Goal: Information Seeking & Learning: Learn about a topic

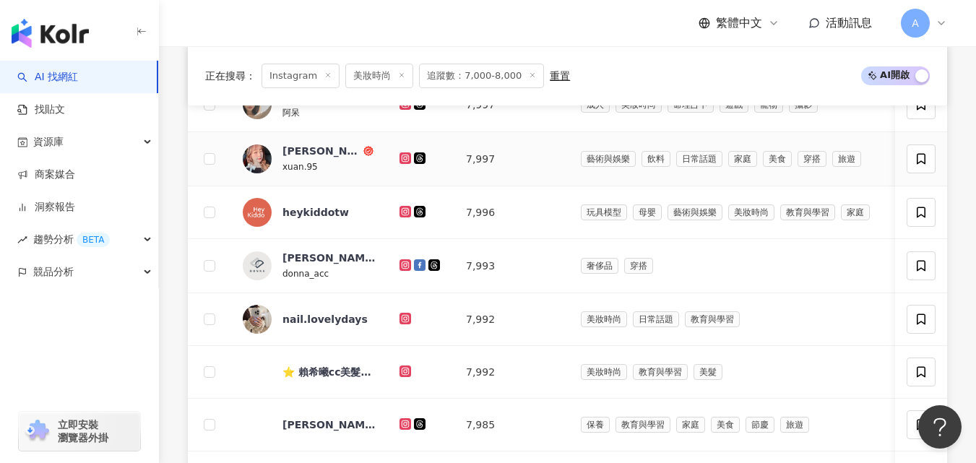
scroll to position [600, 0]
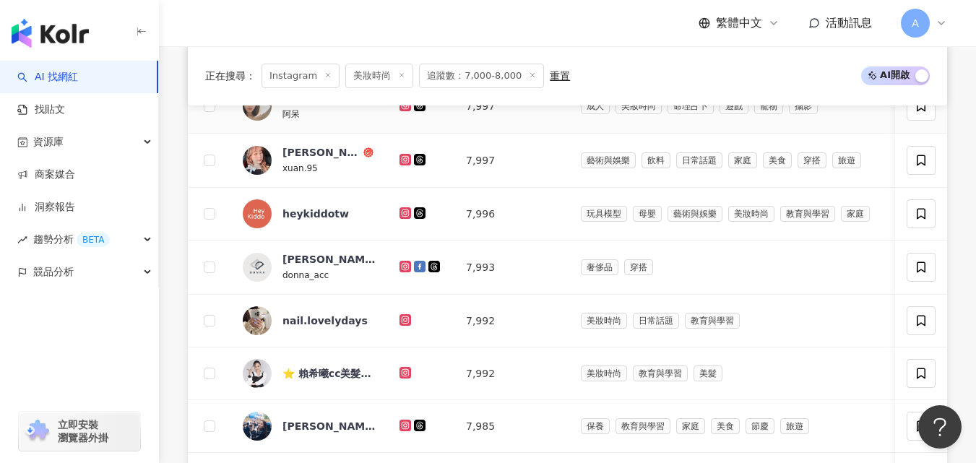
click at [403, 108] on icon at bounding box center [405, 105] width 6 height 6
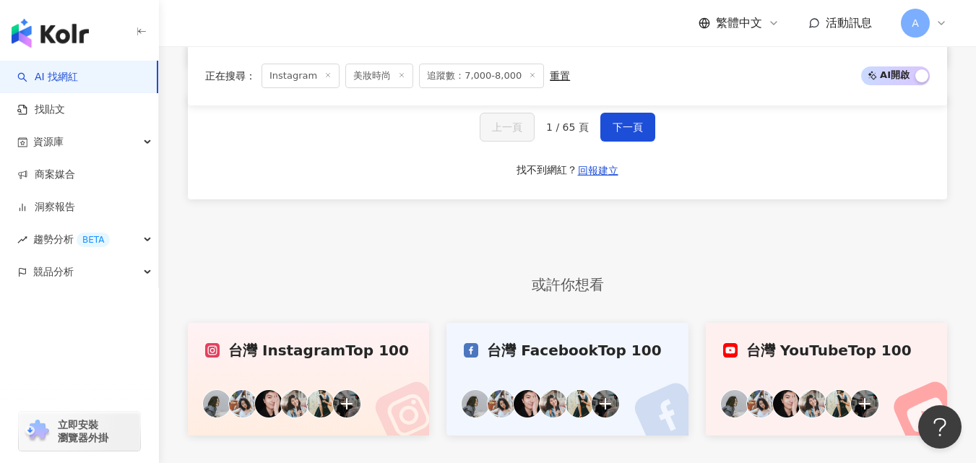
scroll to position [1188, 0]
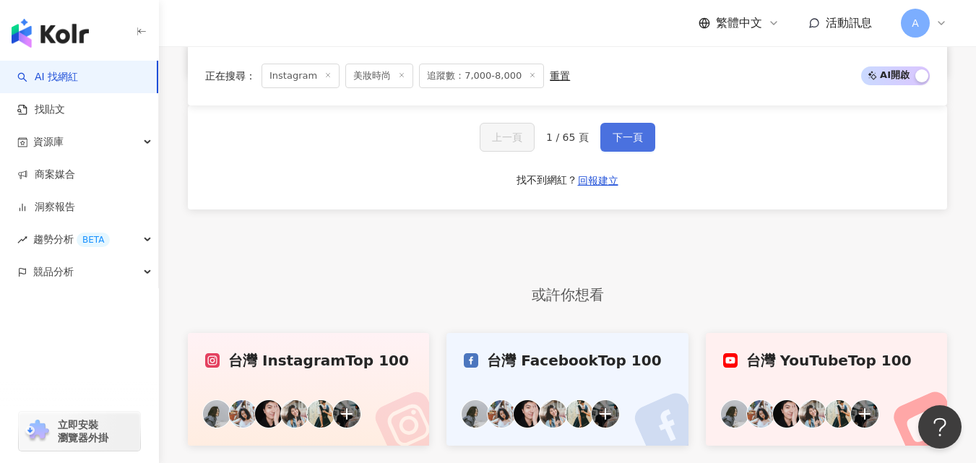
click at [628, 143] on span "下一頁" at bounding box center [628, 137] width 30 height 12
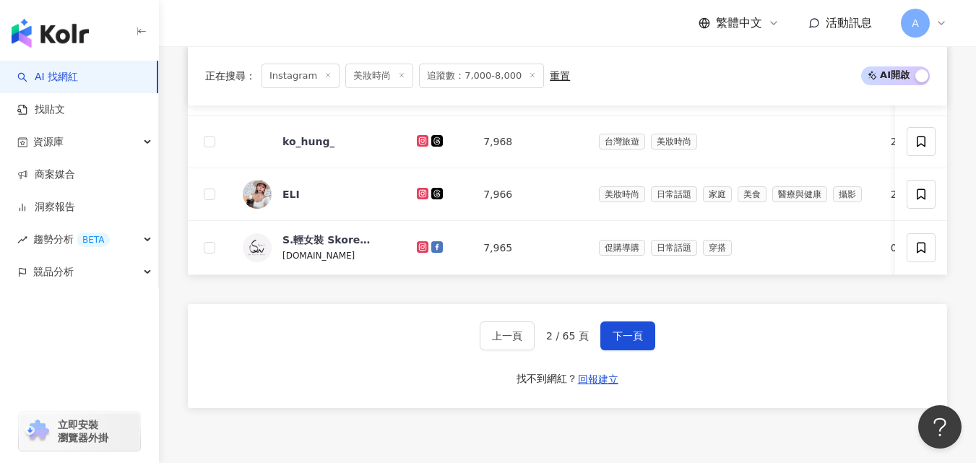
scroll to position [1022, 0]
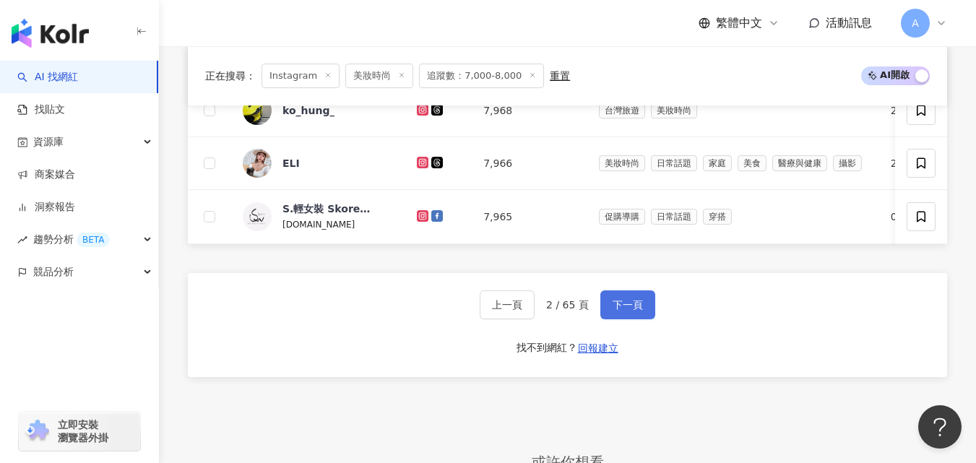
click at [613, 311] on span "下一頁" at bounding box center [628, 305] width 30 height 12
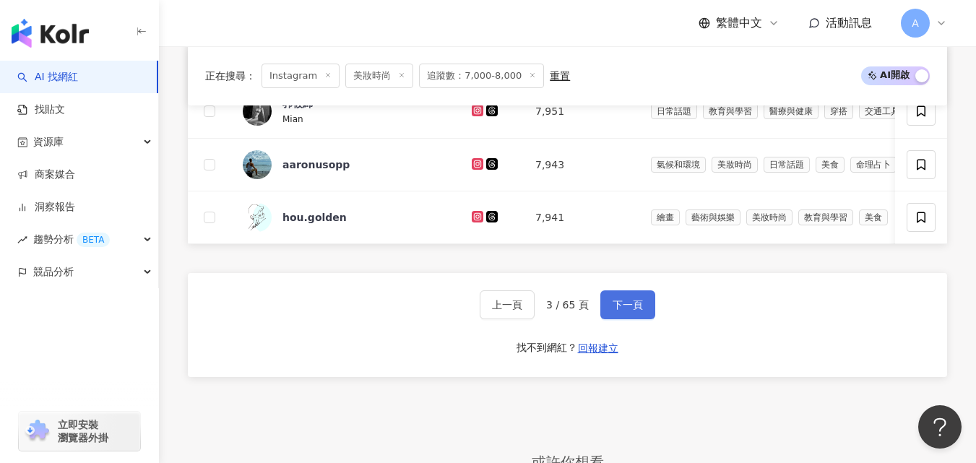
click at [613, 311] on span "下一頁" at bounding box center [628, 305] width 30 height 12
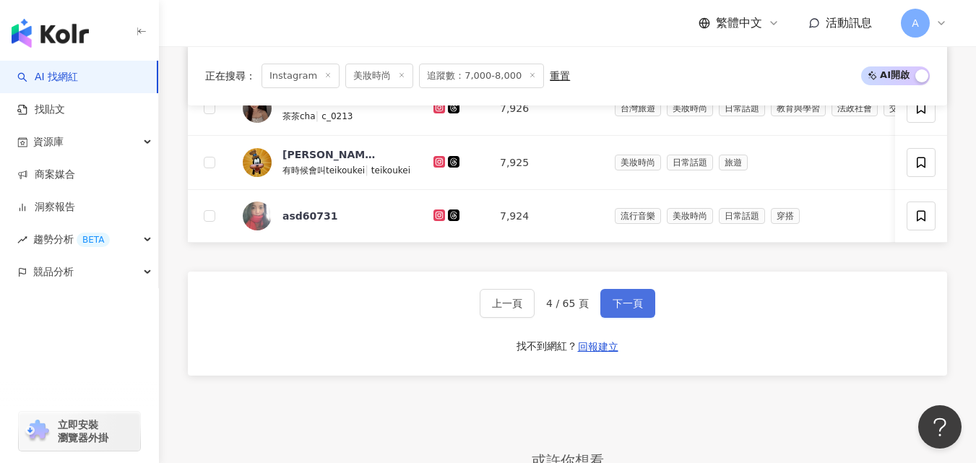
click at [623, 309] on span "下一頁" at bounding box center [628, 304] width 30 height 12
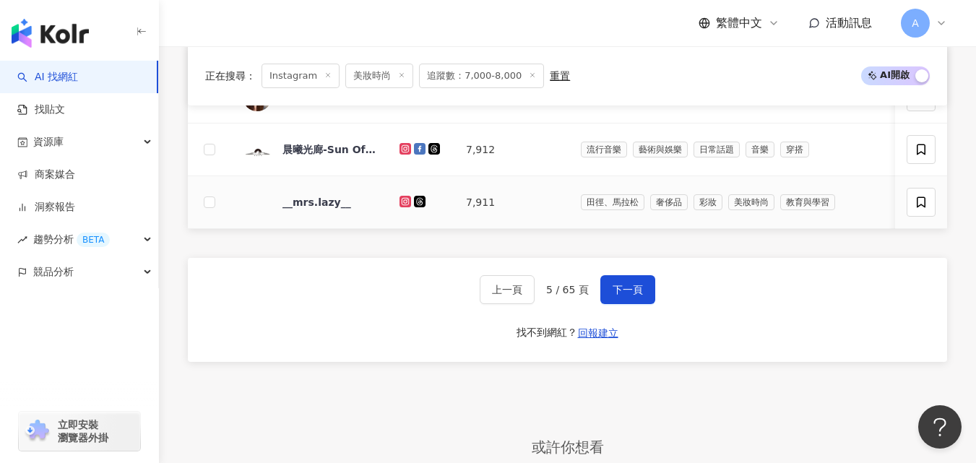
scroll to position [1039, 0]
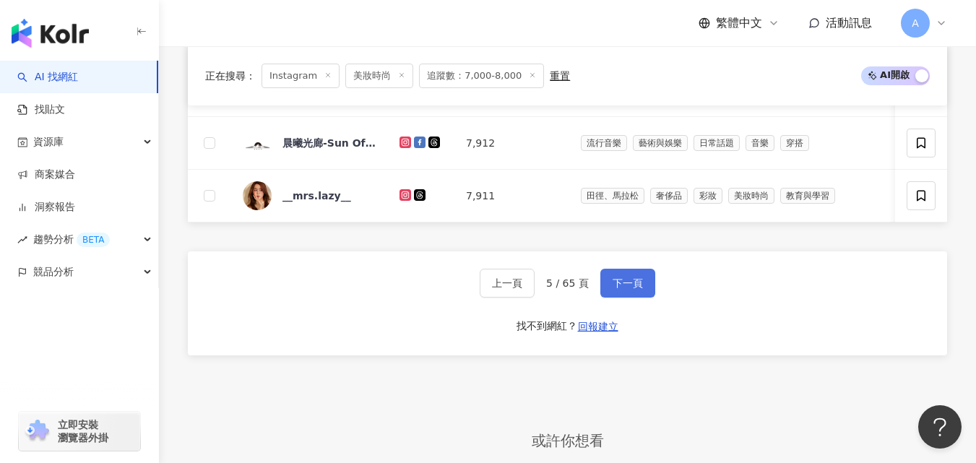
click at [644, 298] on button "下一頁" at bounding box center [627, 283] width 55 height 29
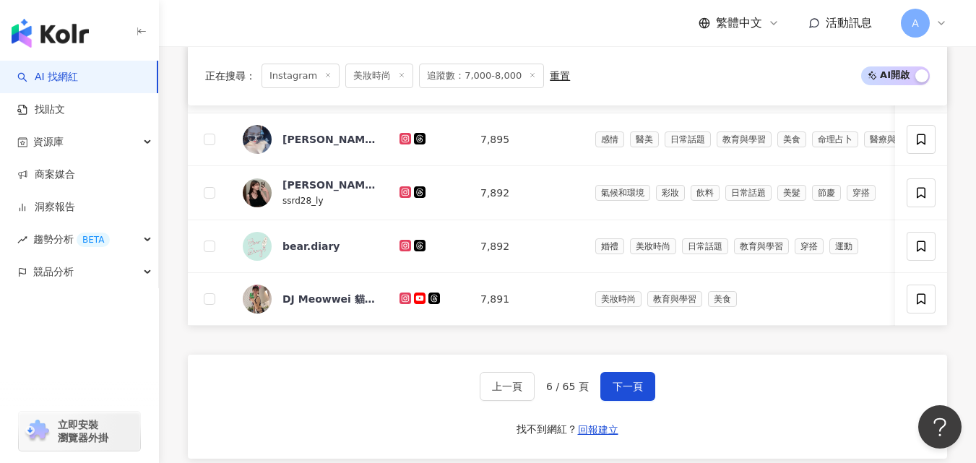
scroll to position [1020, 0]
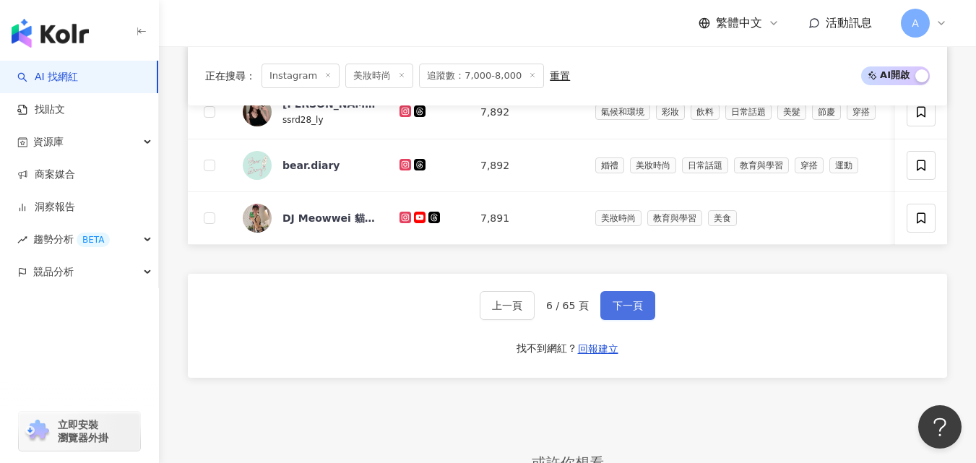
click at [625, 320] on button "下一頁" at bounding box center [627, 305] width 55 height 29
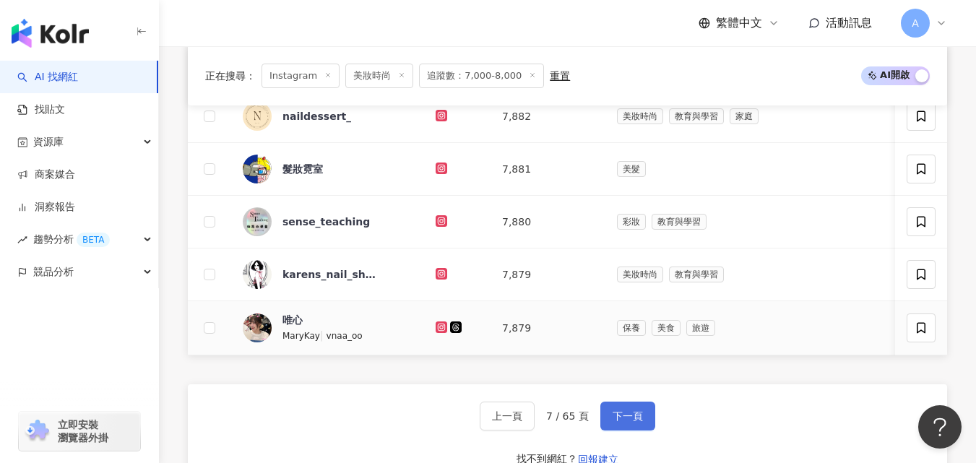
scroll to position [931, 0]
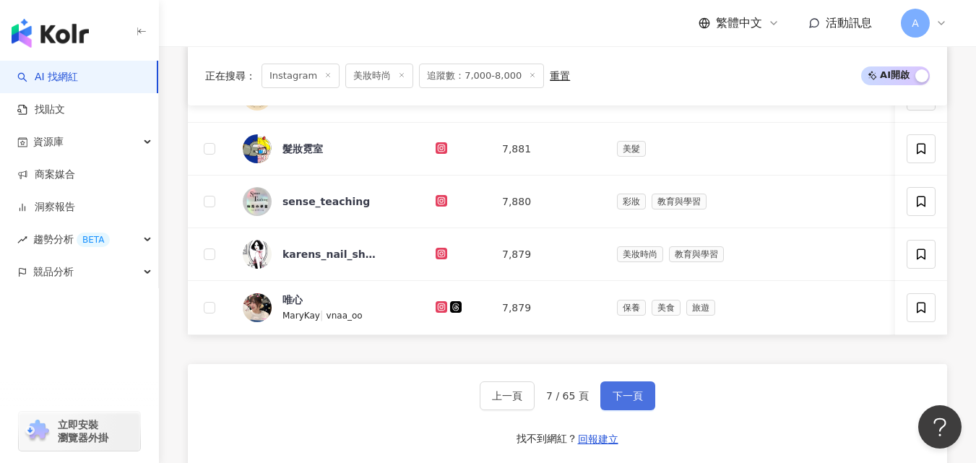
click at [620, 402] on span "下一頁" at bounding box center [628, 396] width 30 height 12
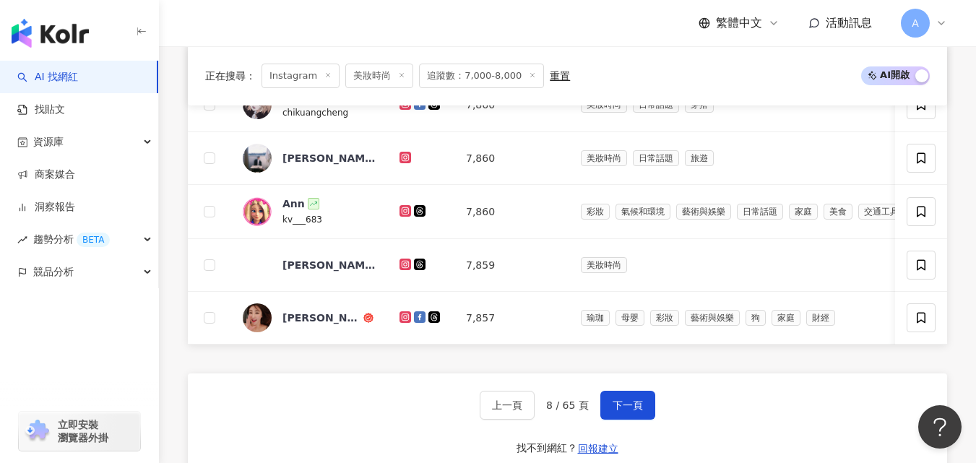
scroll to position [920, 0]
click at [613, 410] on span "下一頁" at bounding box center [628, 405] width 30 height 12
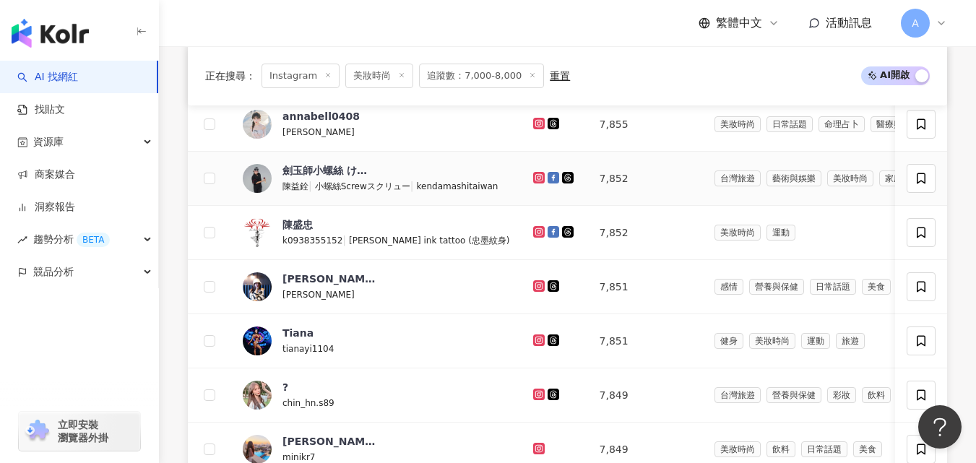
scroll to position [586, 0]
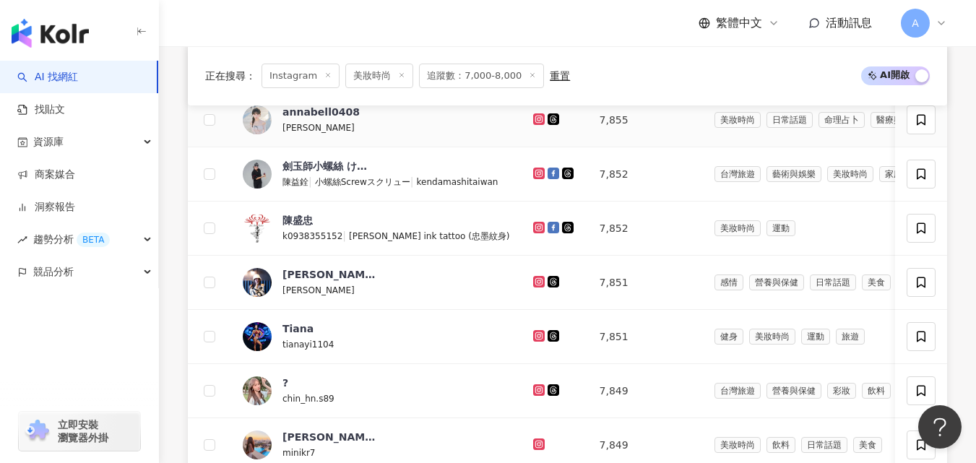
click at [535, 121] on icon at bounding box center [538, 119] width 6 height 6
click at [535, 176] on icon at bounding box center [538, 173] width 6 height 6
click at [533, 233] on icon at bounding box center [539, 228] width 12 height 12
click at [533, 287] on icon at bounding box center [539, 282] width 12 height 12
click at [535, 392] on icon at bounding box center [538, 389] width 6 height 6
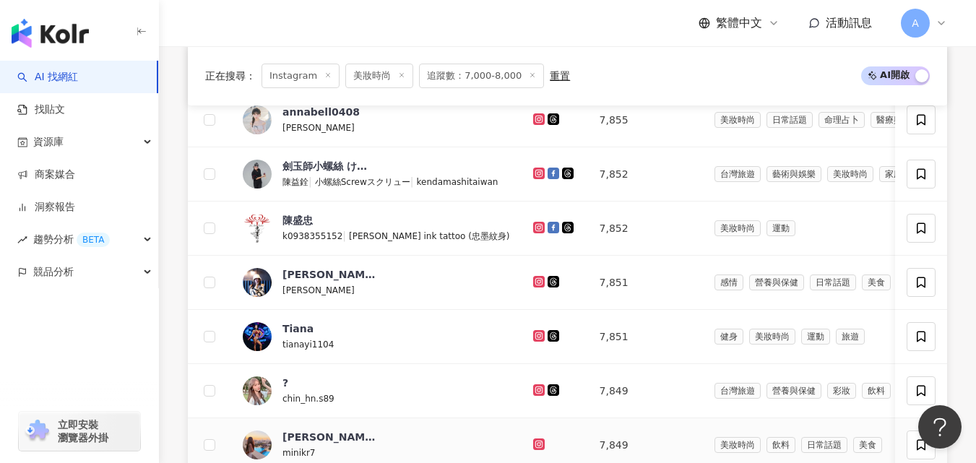
click at [533, 450] on icon at bounding box center [539, 444] width 12 height 12
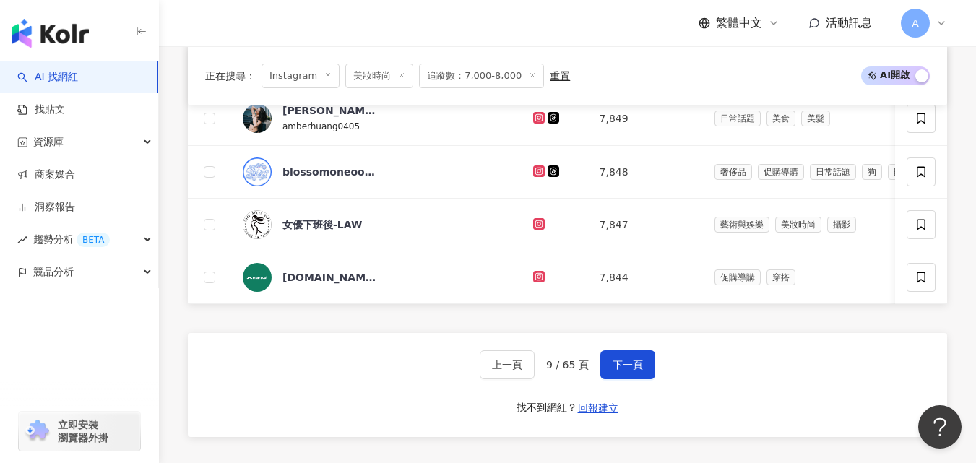
scroll to position [967, 0]
click at [533, 123] on icon at bounding box center [539, 117] width 12 height 12
click at [633, 370] on span "下一頁" at bounding box center [628, 364] width 30 height 12
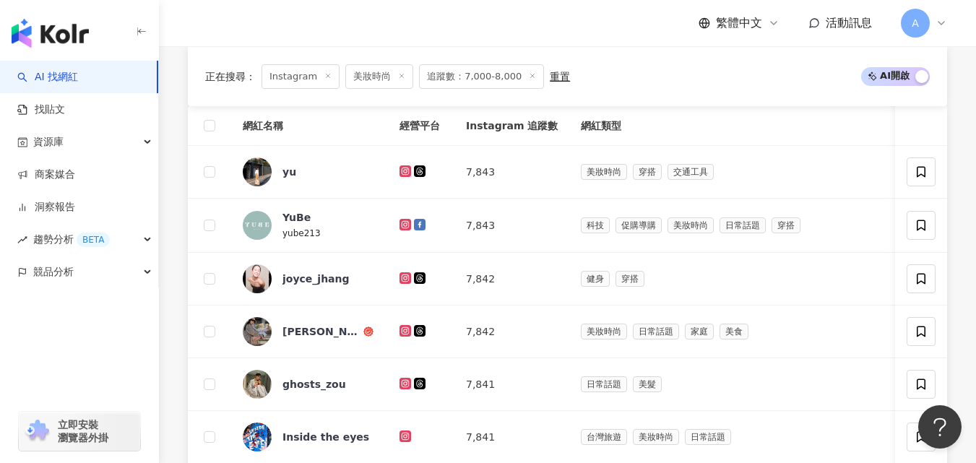
scroll to position [524, 0]
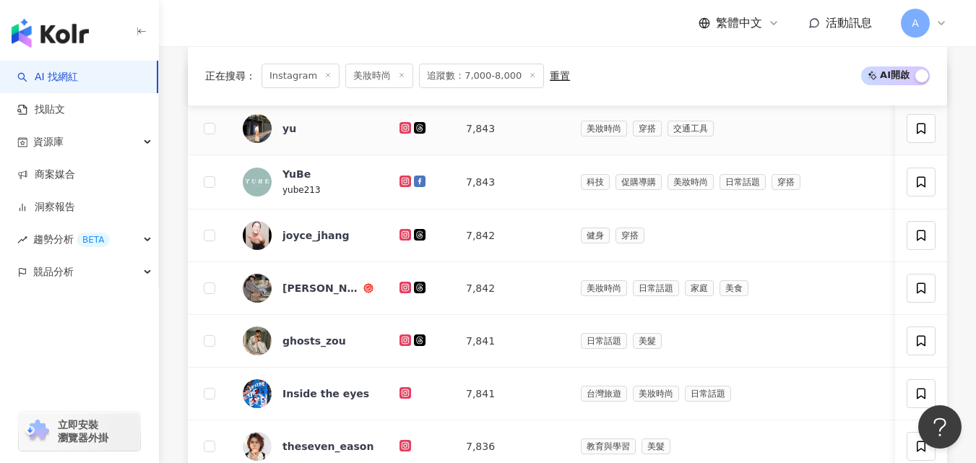
click at [406, 132] on icon at bounding box center [405, 128] width 9 height 9
click at [402, 237] on icon at bounding box center [405, 234] width 6 height 6
click at [401, 346] on icon at bounding box center [405, 340] width 12 height 12
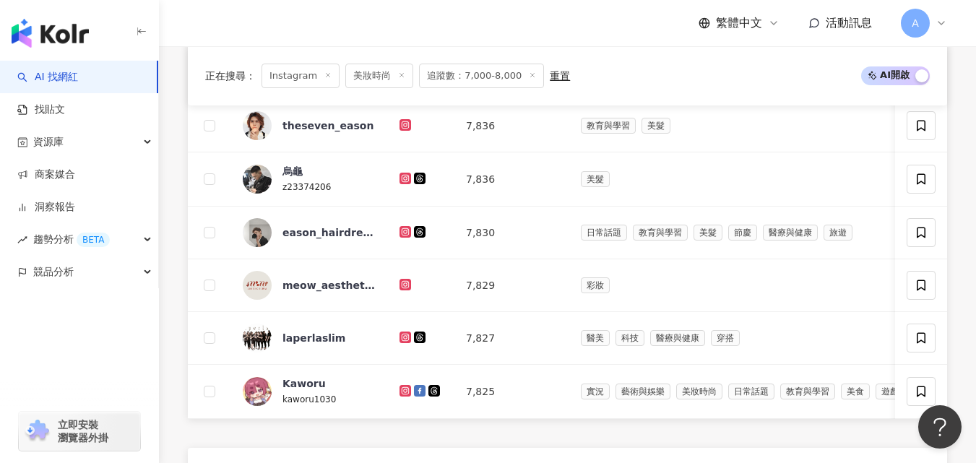
scroll to position [882, 0]
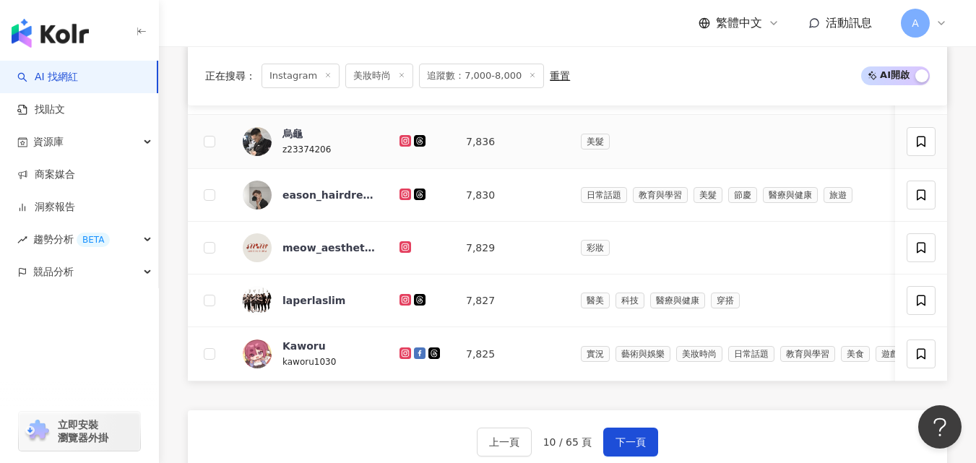
click at [406, 147] on icon at bounding box center [405, 141] width 12 height 12
click at [403, 359] on icon at bounding box center [405, 353] width 12 height 12
click at [626, 448] on span "下一頁" at bounding box center [630, 442] width 30 height 12
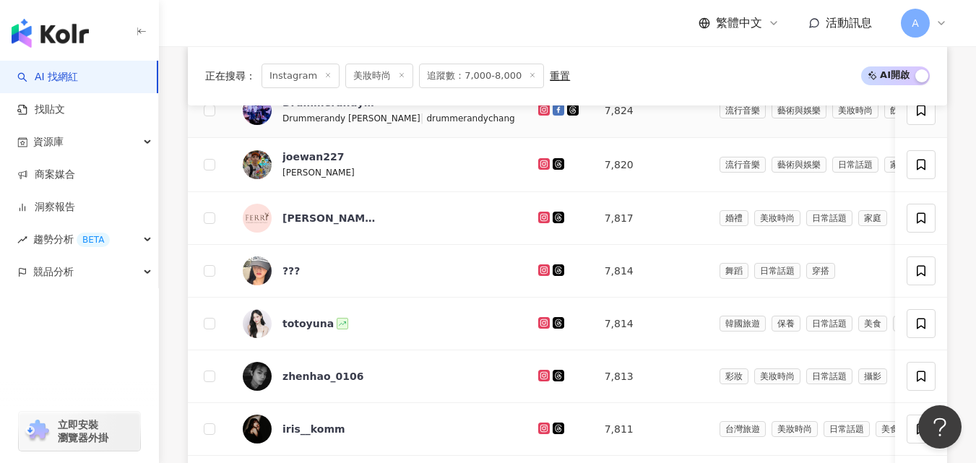
scroll to position [543, 0]
click at [540, 111] on icon at bounding box center [543, 108] width 6 height 6
click at [540, 168] on icon at bounding box center [544, 163] width 9 height 9
click at [540, 221] on icon at bounding box center [544, 216] width 9 height 9
click at [538, 275] on icon at bounding box center [544, 270] width 12 height 12
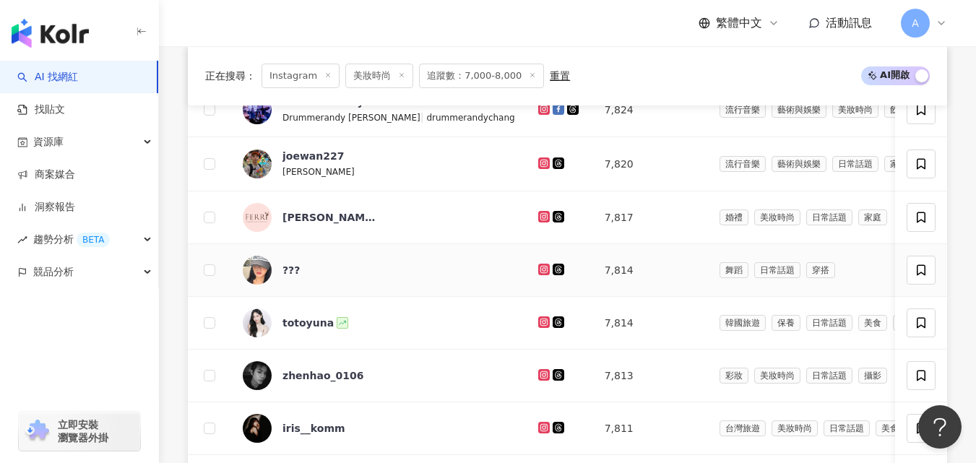
click at [538, 275] on icon at bounding box center [544, 270] width 12 height 12
click at [540, 324] on icon at bounding box center [543, 322] width 6 height 6
click at [540, 379] on icon at bounding box center [544, 375] width 9 height 9
click at [538, 433] on icon at bounding box center [544, 428] width 12 height 12
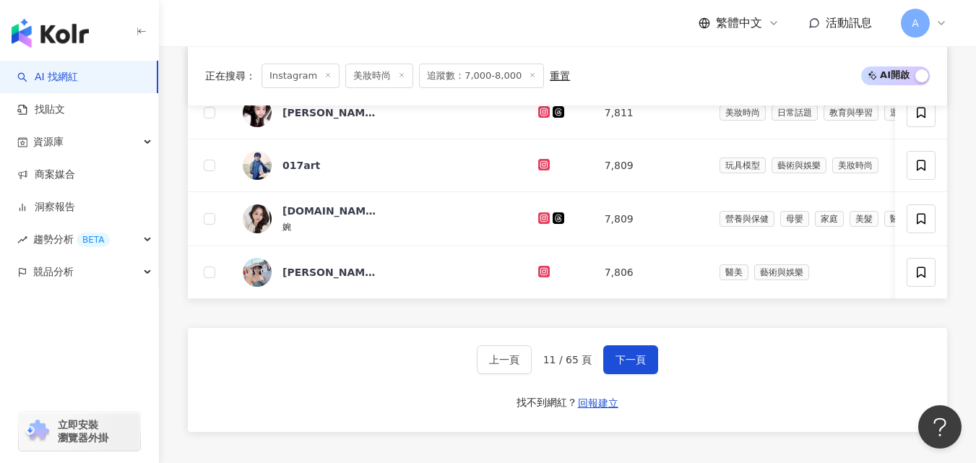
scroll to position [965, 0]
click at [540, 113] on icon at bounding box center [543, 111] width 6 height 6
click at [542, 165] on icon at bounding box center [543, 164] width 2 height 2
click at [538, 223] on icon at bounding box center [544, 218] width 12 height 12
click at [542, 272] on icon at bounding box center [543, 270] width 2 height 2
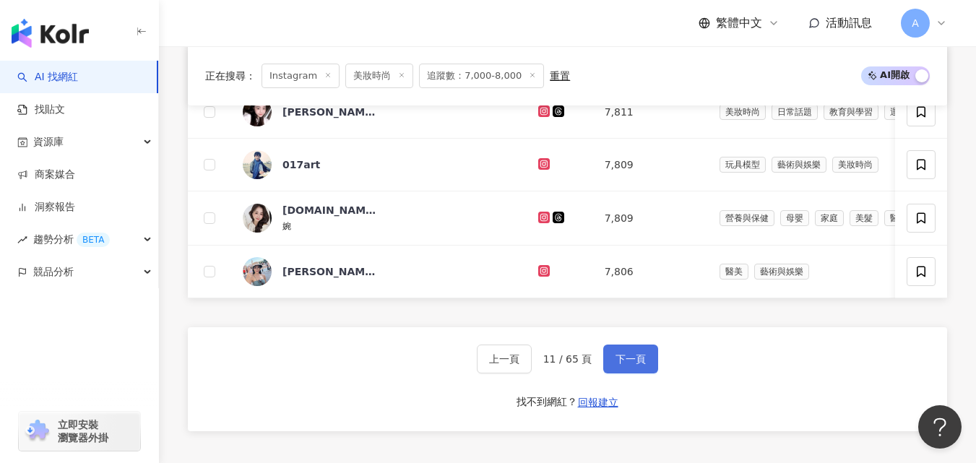
click at [624, 373] on button "下一頁" at bounding box center [630, 359] width 55 height 29
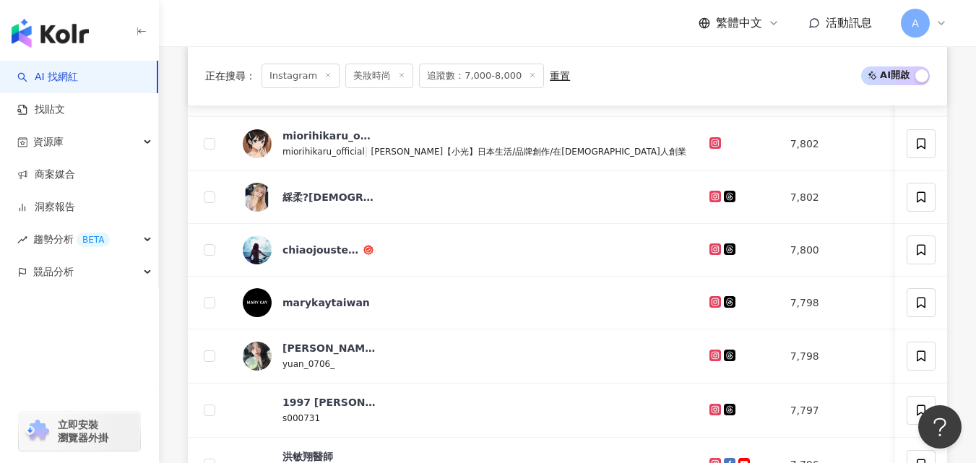
scroll to position [622, 0]
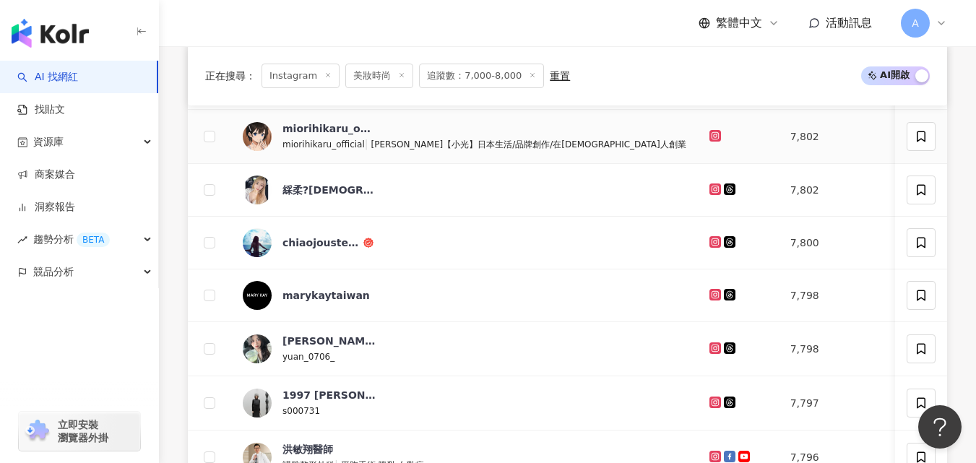
click at [711, 140] on icon at bounding box center [715, 135] width 9 height 9
click at [709, 195] on icon at bounding box center [715, 189] width 12 height 12
click at [698, 246] on td at bounding box center [738, 243] width 81 height 53
click at [712, 244] on icon at bounding box center [715, 241] width 6 height 6
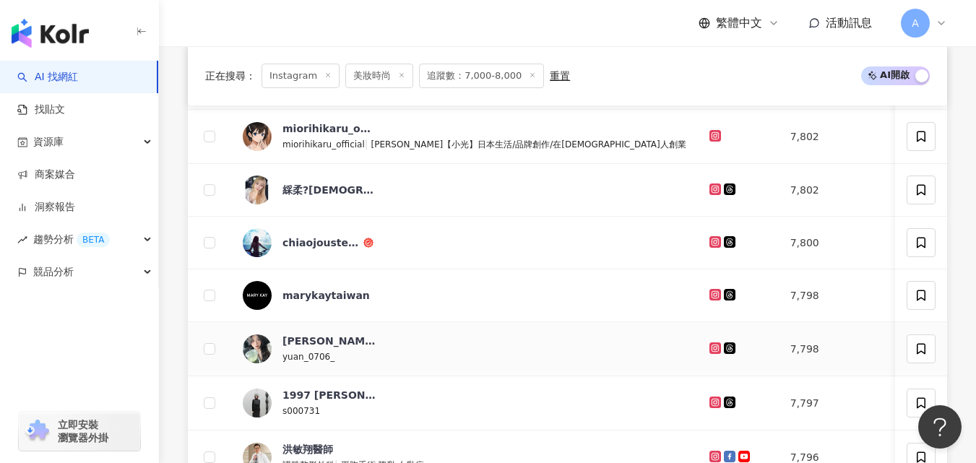
click at [709, 354] on icon at bounding box center [715, 348] width 12 height 12
click at [711, 407] on icon at bounding box center [715, 402] width 9 height 9
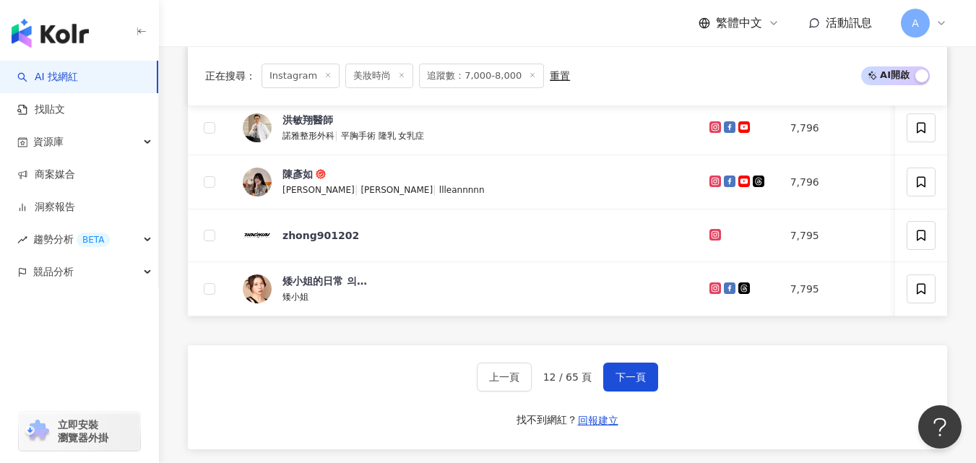
scroll to position [952, 0]
click at [709, 186] on icon at bounding box center [715, 181] width 12 height 12
click at [709, 293] on icon at bounding box center [715, 288] width 12 height 12
click at [623, 389] on button "下一頁" at bounding box center [630, 376] width 55 height 29
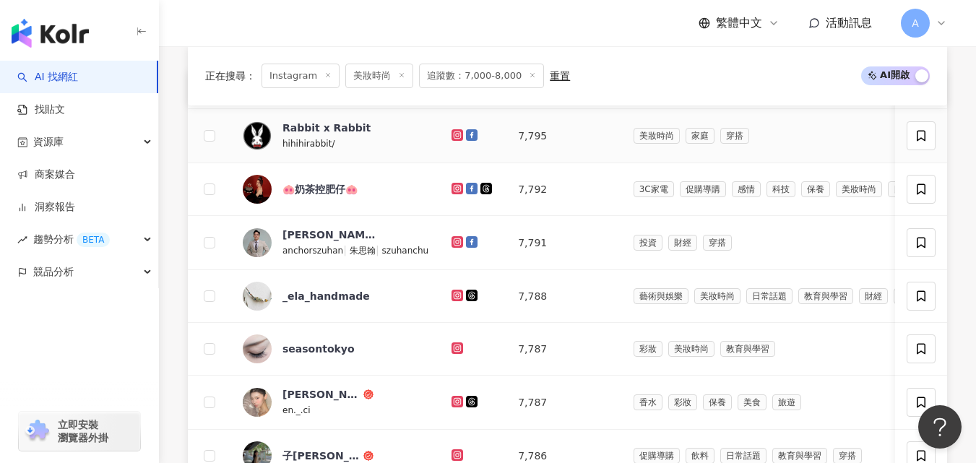
scroll to position [529, 0]
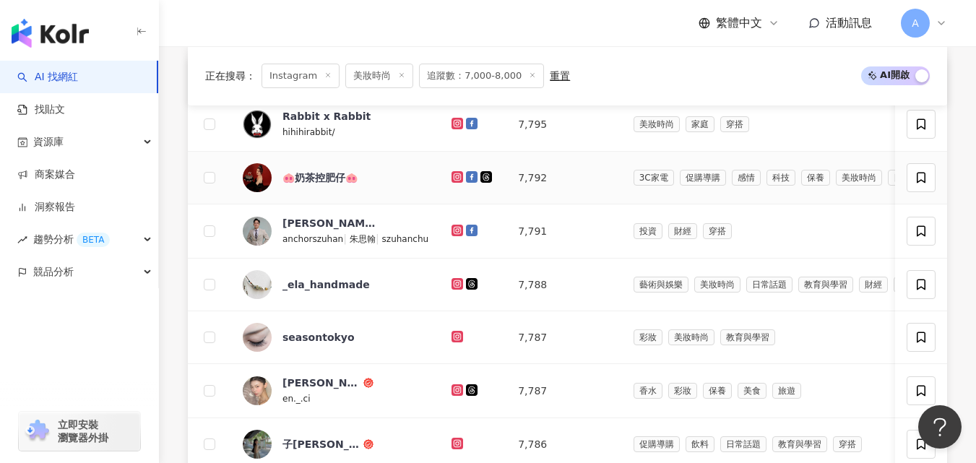
click at [451, 183] on icon at bounding box center [457, 177] width 12 height 12
click at [451, 236] on icon at bounding box center [457, 231] width 12 height 12
click at [447, 348] on td at bounding box center [473, 337] width 66 height 53
click at [453, 341] on icon at bounding box center [457, 336] width 9 height 9
click at [454, 394] on icon at bounding box center [457, 390] width 9 height 9
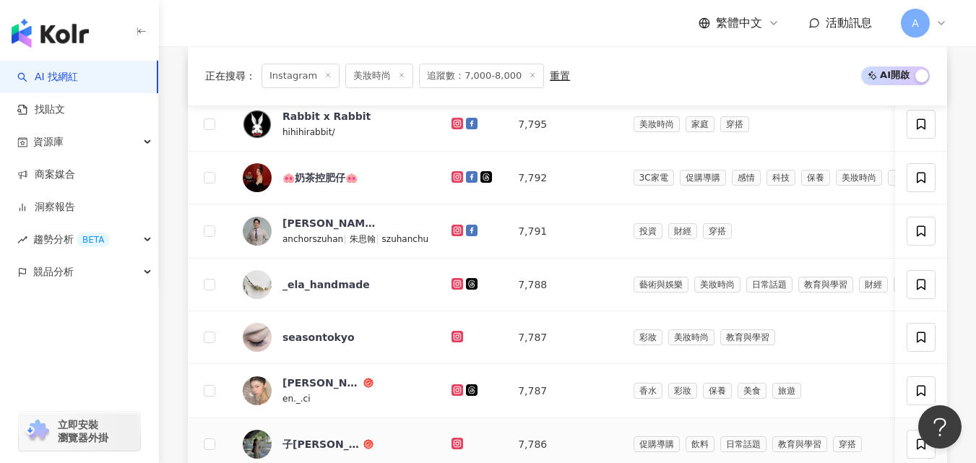
click at [454, 448] on icon at bounding box center [457, 443] width 9 height 9
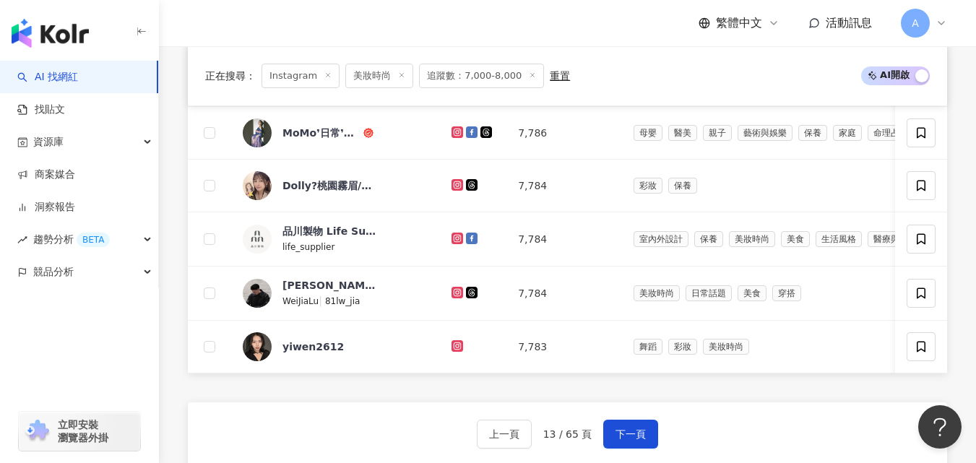
scroll to position [917, 0]
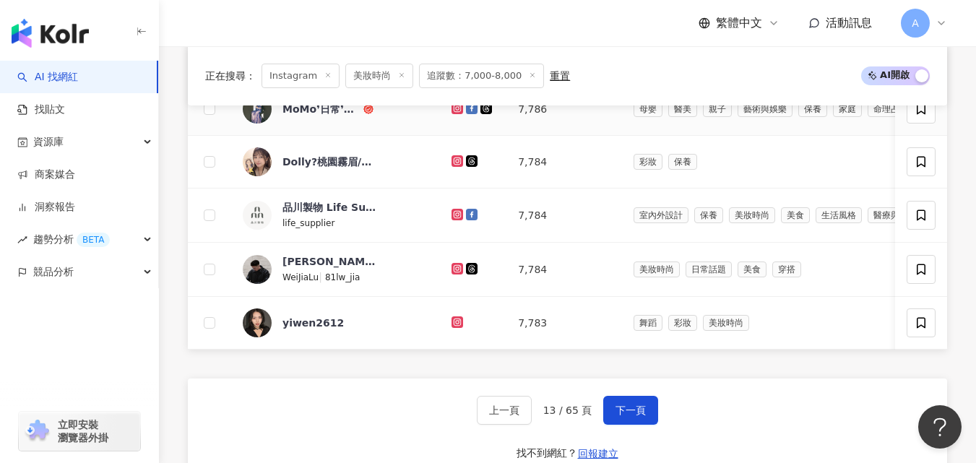
click at [457, 114] on icon at bounding box center [457, 109] width 12 height 12
click at [453, 273] on icon at bounding box center [457, 268] width 9 height 9
click at [455, 324] on icon at bounding box center [457, 322] width 6 height 6
click at [615, 425] on button "下一頁" at bounding box center [630, 410] width 55 height 29
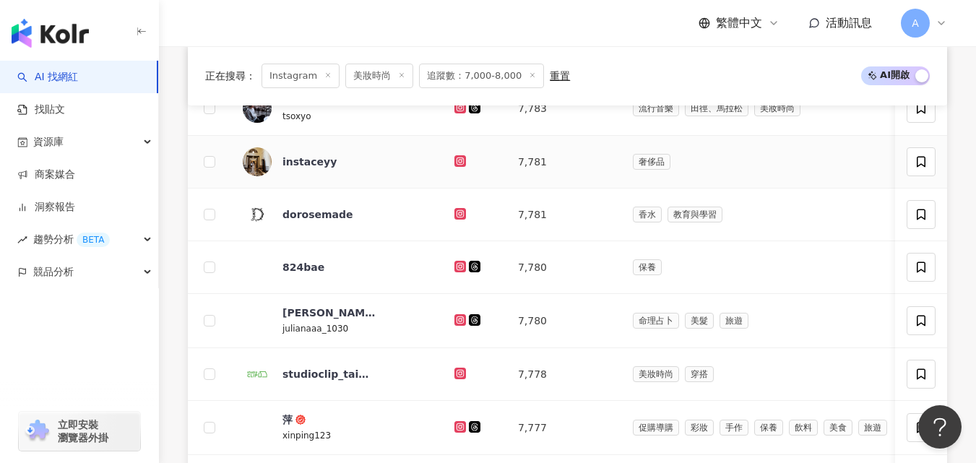
scroll to position [546, 0]
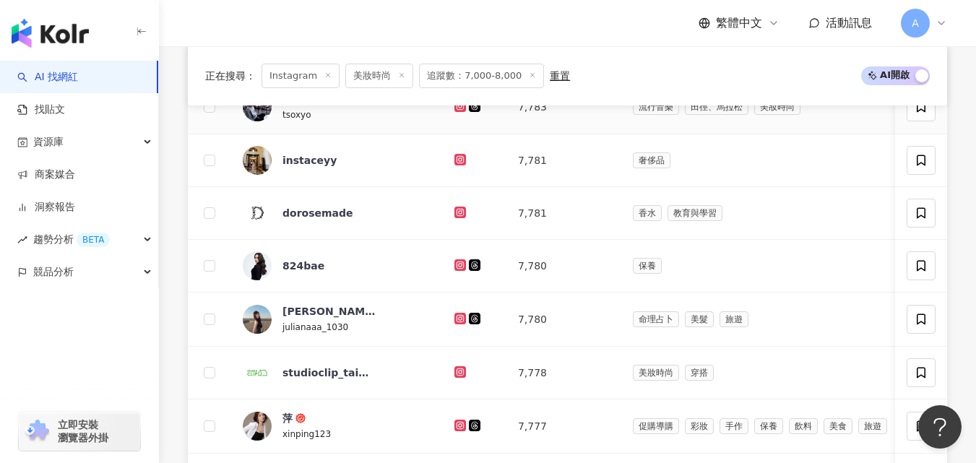
click at [457, 112] on icon at bounding box center [460, 106] width 12 height 12
click at [459, 164] on icon at bounding box center [460, 159] width 9 height 9
click at [457, 267] on icon at bounding box center [460, 264] width 6 height 6
click at [457, 323] on icon at bounding box center [460, 318] width 9 height 9
click at [458, 430] on icon at bounding box center [460, 425] width 9 height 9
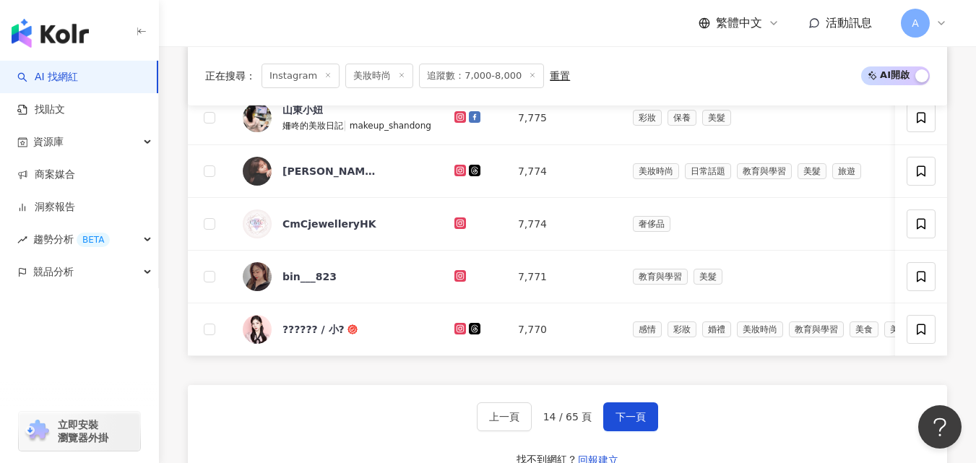
scroll to position [909, 0]
click at [459, 121] on link at bounding box center [461, 117] width 14 height 12
click at [456, 174] on icon at bounding box center [460, 169] width 9 height 9
click at [462, 228] on icon at bounding box center [460, 223] width 12 height 12
click at [460, 277] on icon at bounding box center [460, 275] width 6 height 6
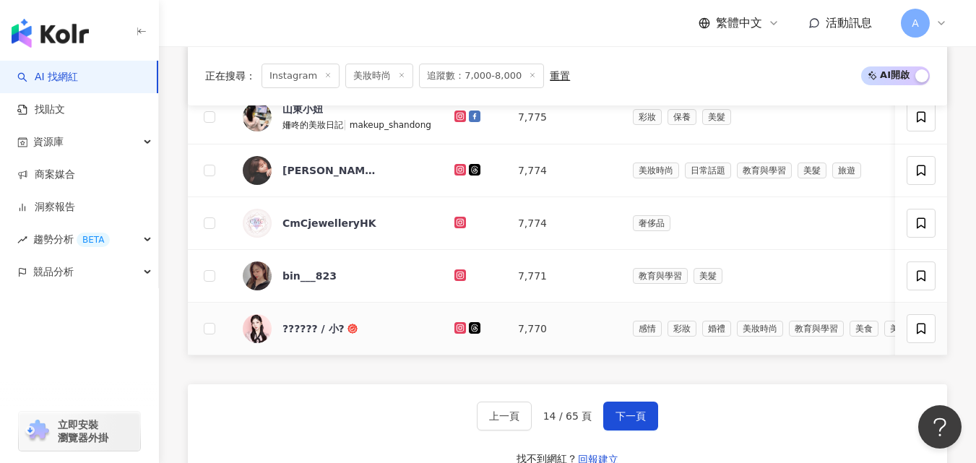
click at [457, 330] on icon at bounding box center [460, 327] width 6 height 6
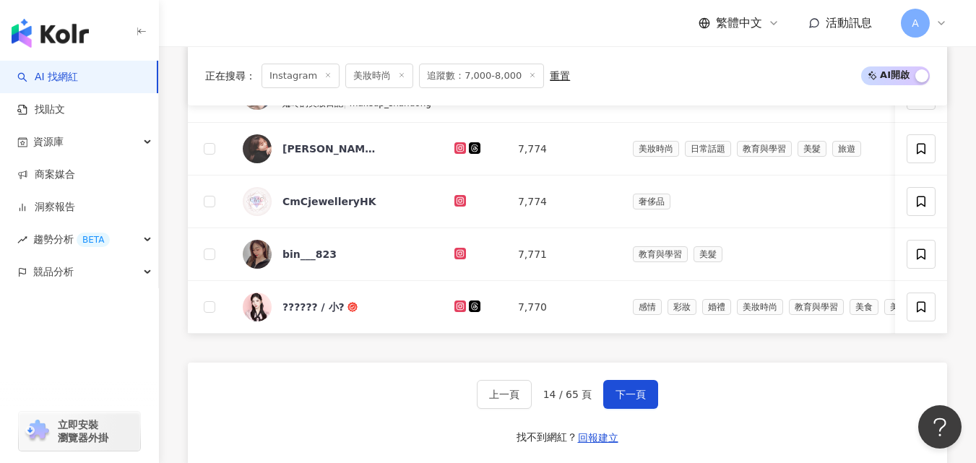
scroll to position [933, 0]
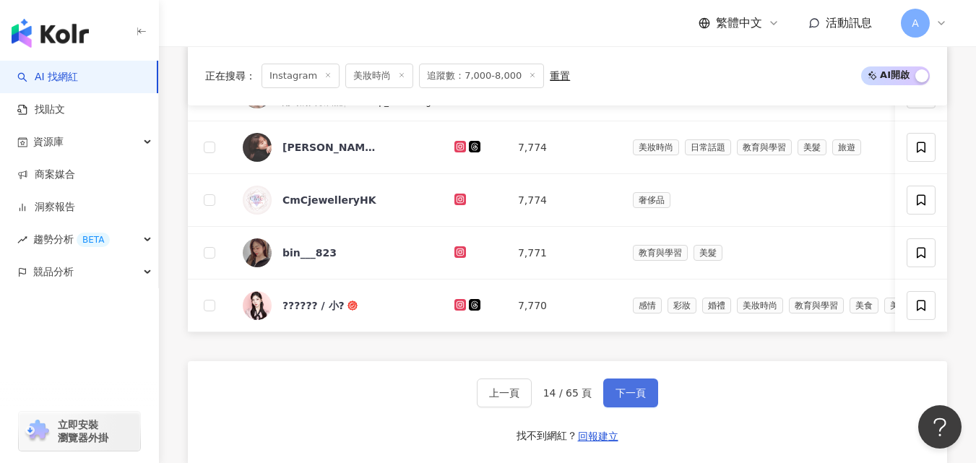
click at [618, 399] on span "下一頁" at bounding box center [630, 393] width 30 height 12
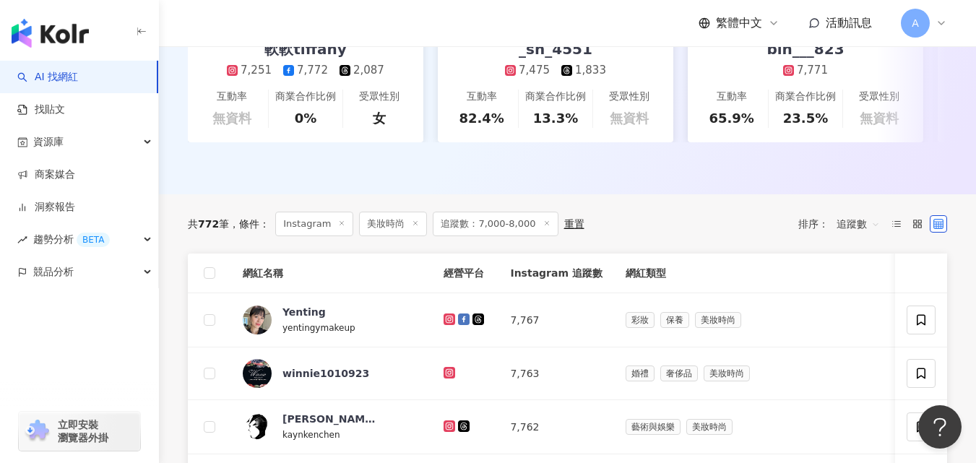
scroll to position [472, 0]
